Goal: Find specific page/section: Find specific page/section

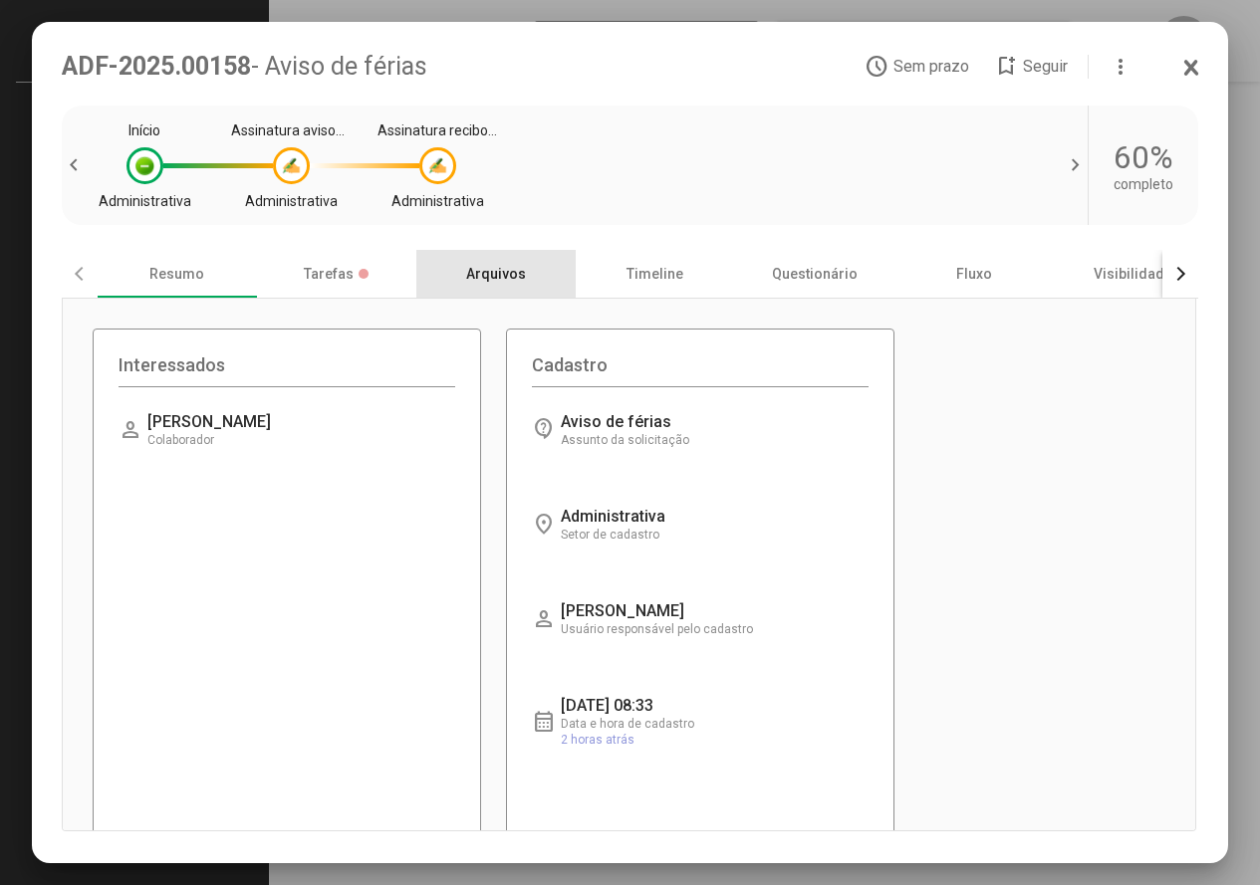
click at [501, 269] on div "Arquivos" at bounding box center [495, 274] width 159 height 48
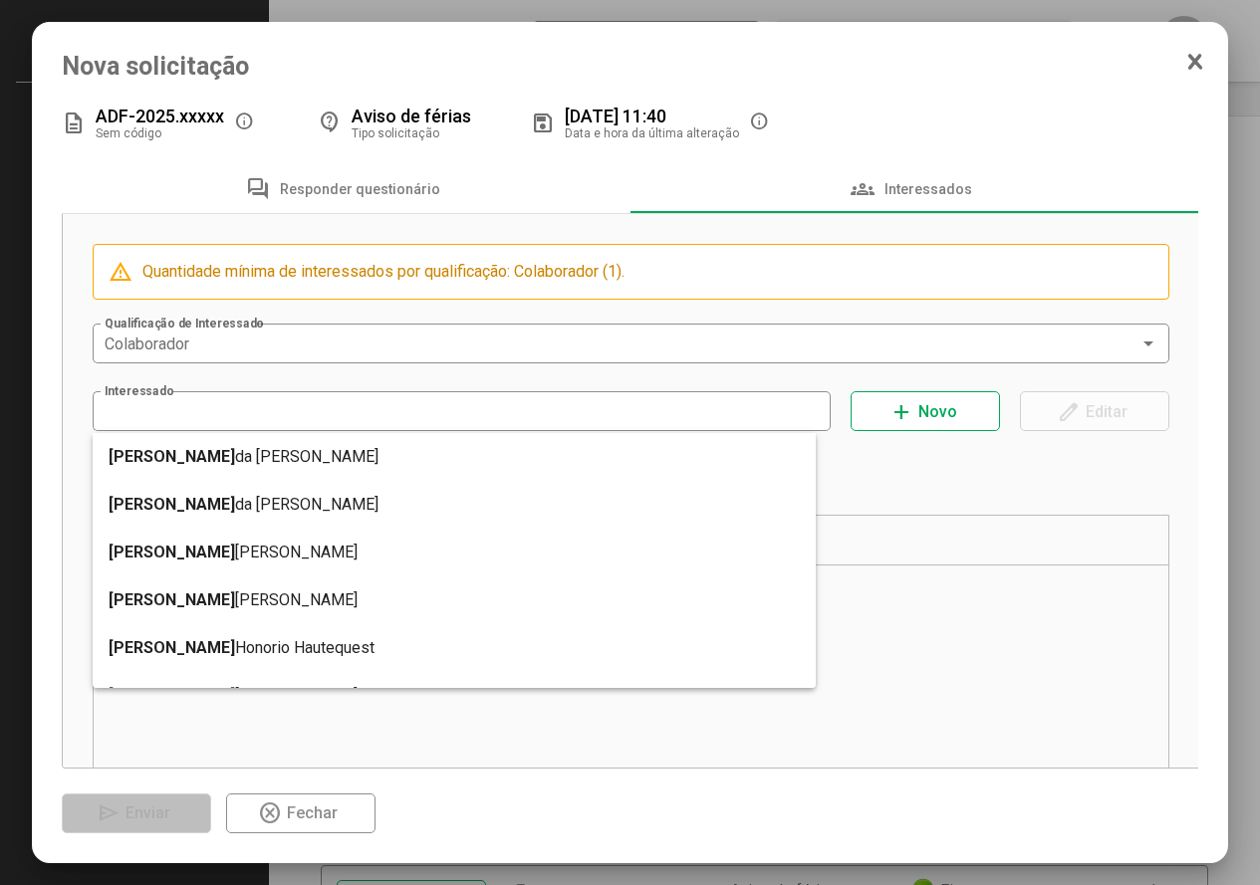
type input "**********"
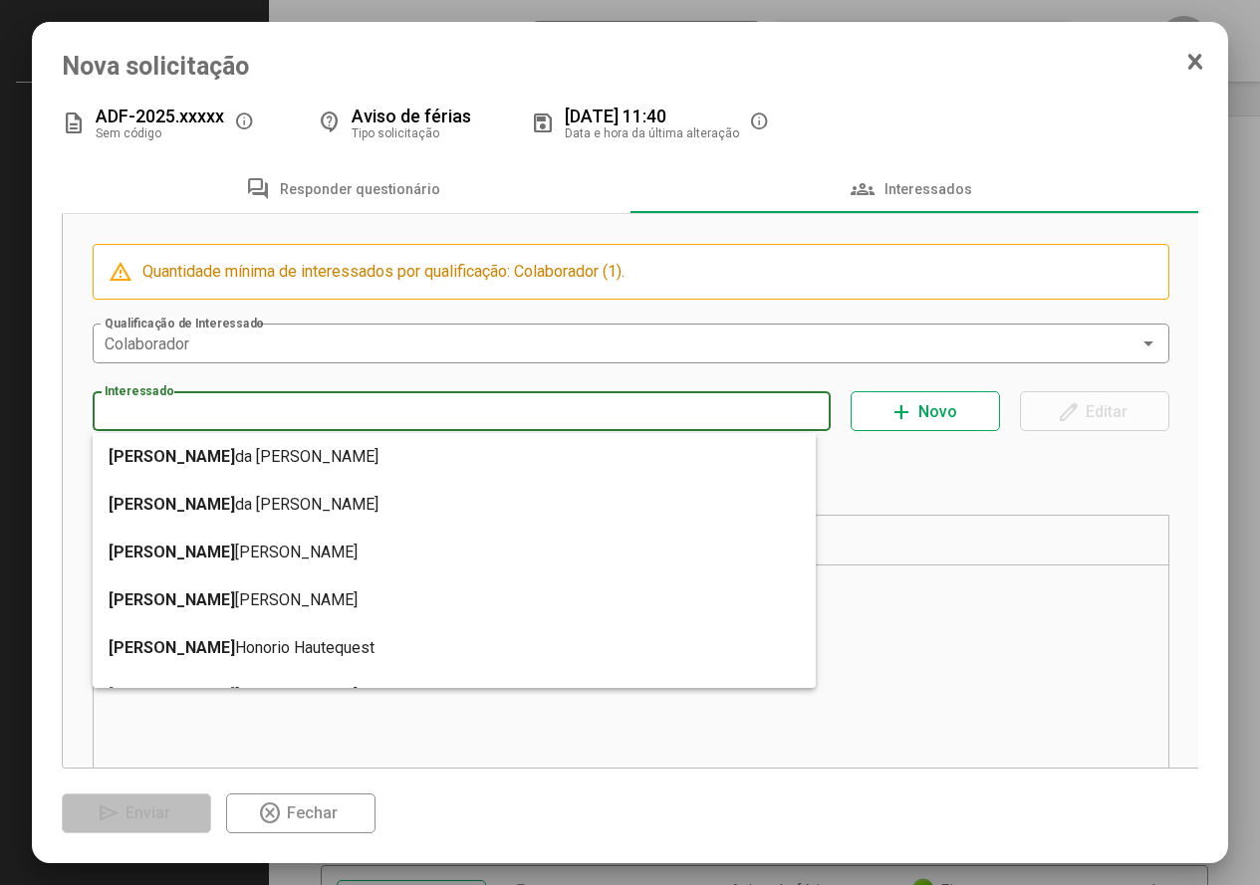
type input "**********"
